Goal: Information Seeking & Learning: Learn about a topic

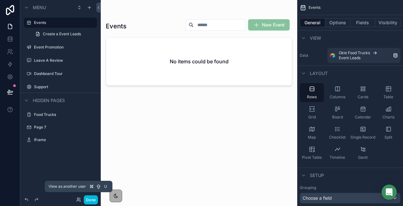
click at [80, 198] on icon at bounding box center [78, 199] width 5 height 5
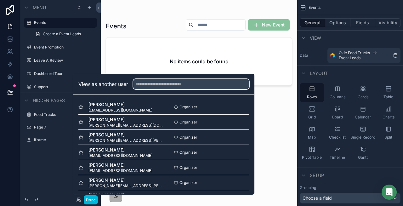
click at [171, 85] on input "text" at bounding box center [191, 84] width 116 height 10
paste input "**********"
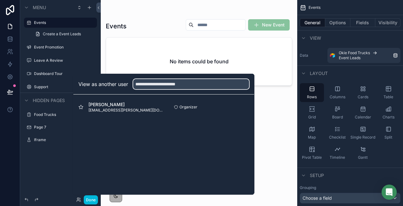
type input "**********"
click at [250, 109] on div "Cammeron Kaiser cammeron.kaiser@gmail.com Organizer Select" at bounding box center [163, 106] width 181 height 25
click at [0, 0] on button "Select" at bounding box center [0, 0] width 0 height 0
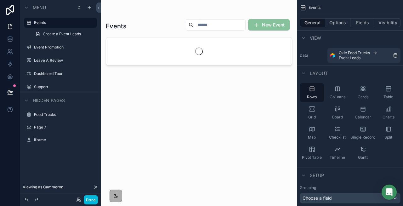
click at [90, 200] on button "Done" at bounding box center [91, 199] width 14 height 9
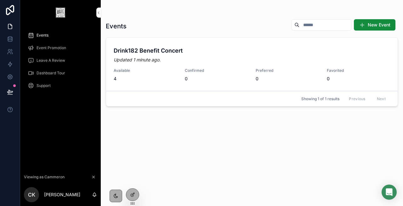
click at [183, 51] on h4 "Drink182 Benefit Concert" at bounding box center [252, 50] width 276 height 8
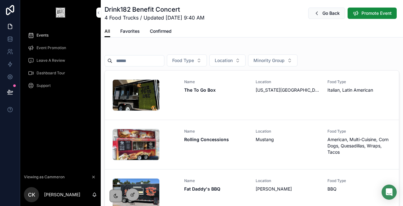
click at [280, 90] on span "[US_STATE][GEOGRAPHIC_DATA]" at bounding box center [287, 90] width 64 height 6
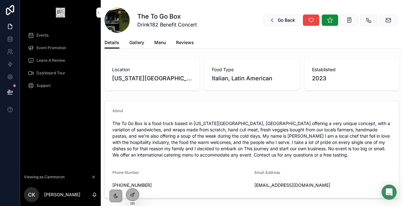
click at [141, 43] on span "Gallery" at bounding box center [136, 42] width 15 height 6
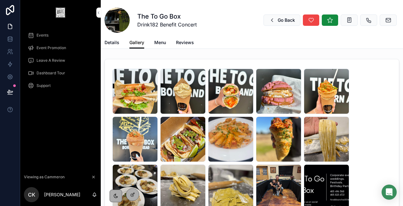
click at [162, 43] on span "Menu" at bounding box center [160, 42] width 12 height 6
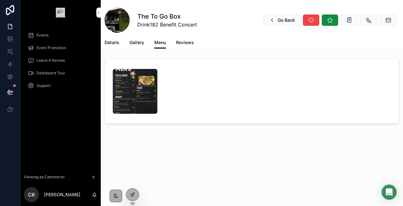
click at [141, 85] on div "IMG_8466 .jpeg" at bounding box center [134, 91] width 45 height 45
click at [139, 85] on div "IMG_8466 .jpeg" at bounding box center [134, 91] width 45 height 45
click at [188, 41] on span "Reviews" at bounding box center [185, 42] width 18 height 6
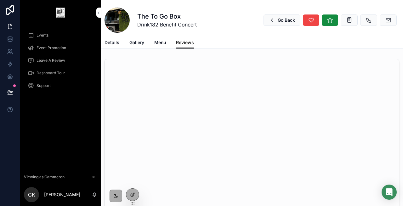
click at [114, 40] on span "Details" at bounding box center [111, 42] width 15 height 6
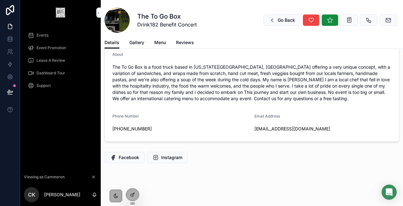
scroll to position [54, 0]
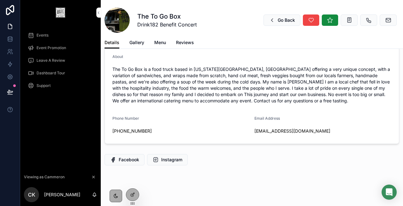
click at [131, 155] on button "Facebook" at bounding box center [124, 159] width 40 height 11
click at [276, 19] on button "Go Back" at bounding box center [281, 19] width 37 height 11
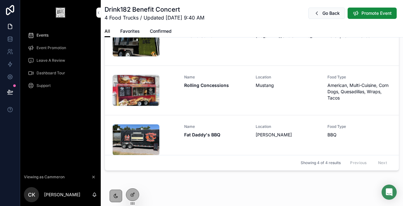
click at [133, 31] on span "Favorites" at bounding box center [129, 31] width 19 height 6
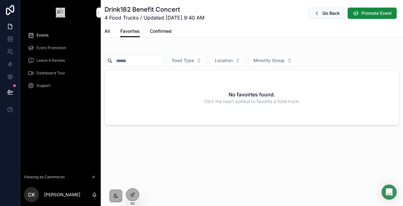
click at [153, 30] on span "Confirmed" at bounding box center [161, 31] width 22 height 6
click at [113, 34] on div "All Favorites Confirmed" at bounding box center [251, 31] width 294 height 12
click at [108, 31] on span "All" at bounding box center [107, 31] width 6 height 6
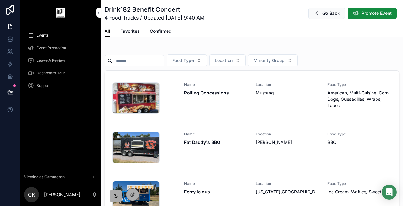
scroll to position [59, 0]
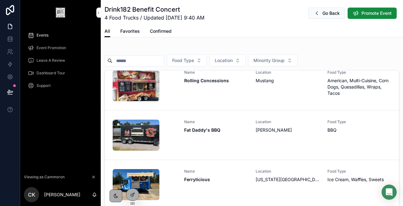
click at [39, 36] on span "Events" at bounding box center [42, 35] width 12 height 5
